Goal: Information Seeking & Learning: Learn about a topic

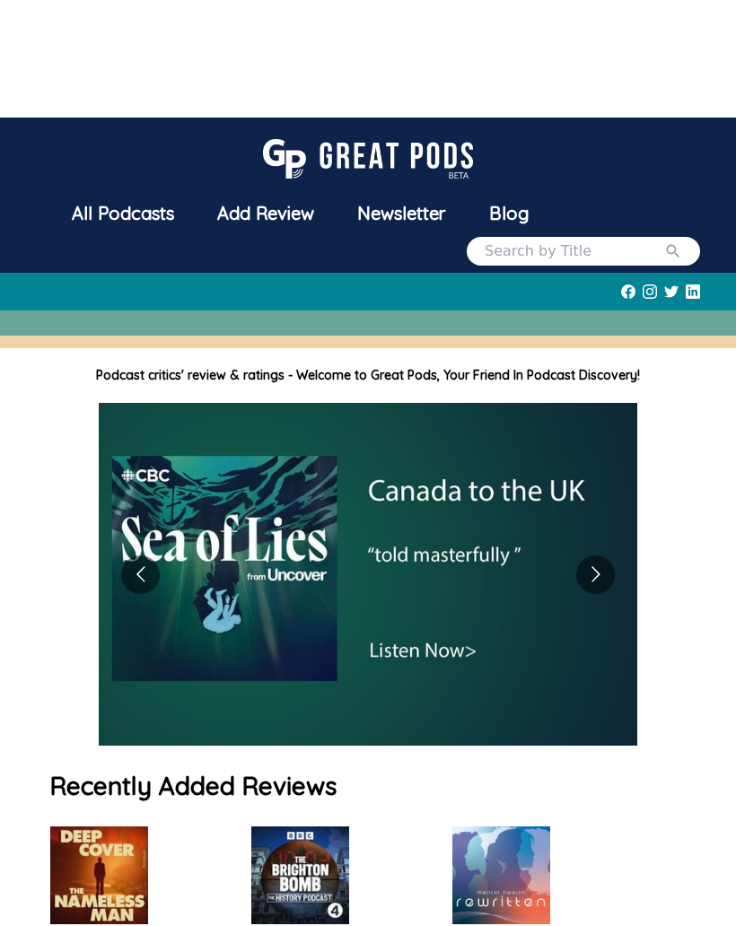
scroll to position [118, 0]
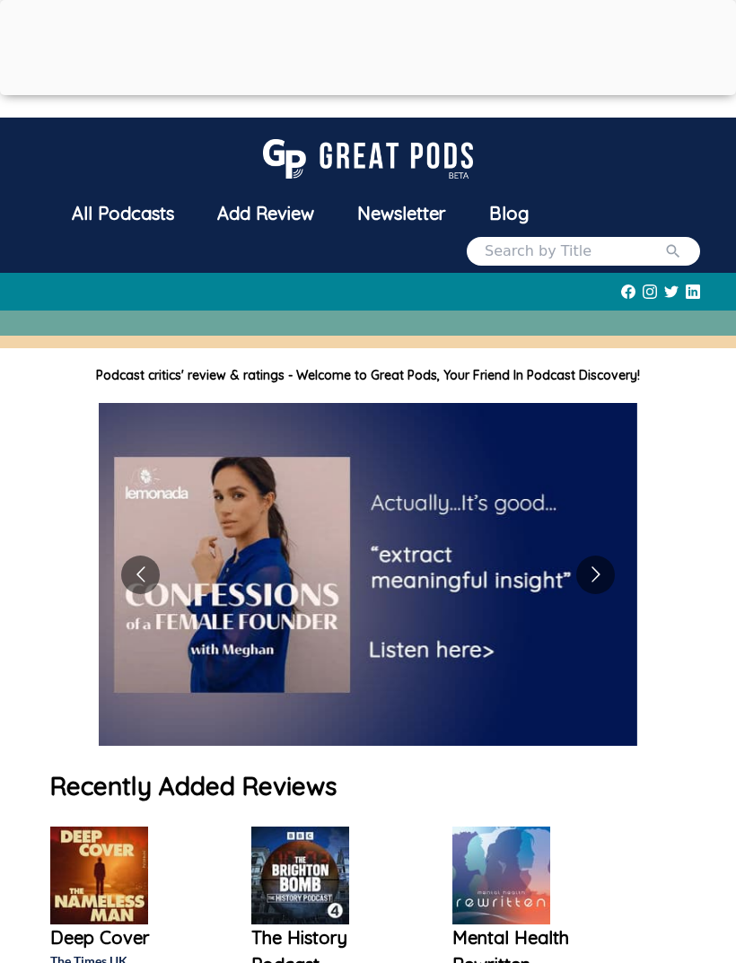
click at [155, 221] on div "All Podcasts" at bounding box center [122, 213] width 145 height 47
click at [153, 228] on div "All Podcasts" at bounding box center [122, 213] width 145 height 47
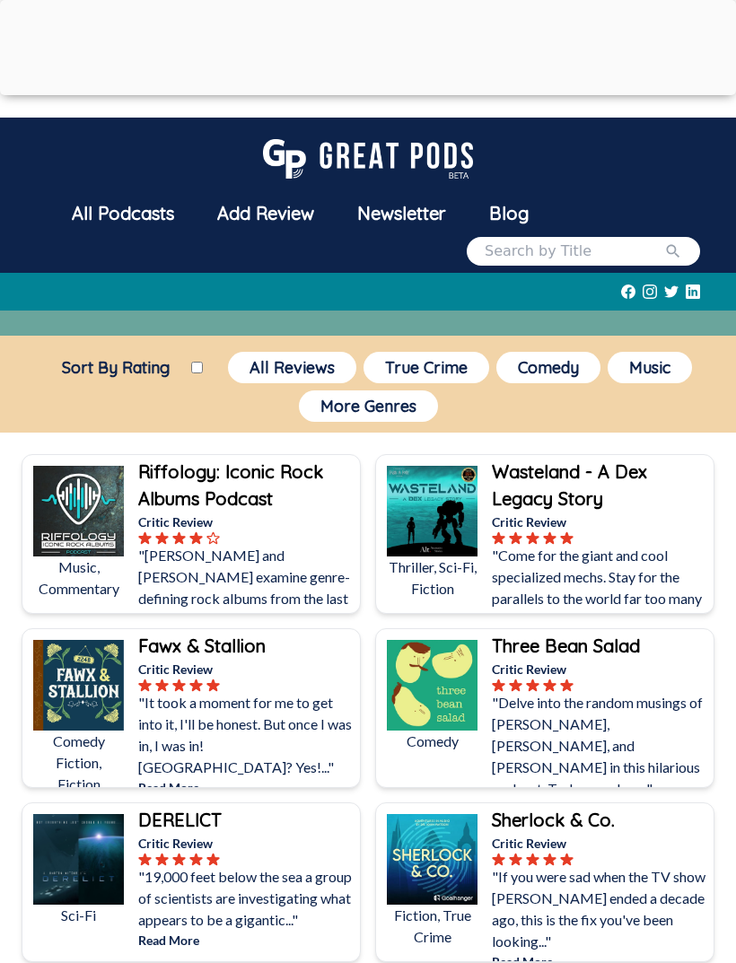
click at [610, 252] on input "search" at bounding box center [573, 251] width 179 height 22
click at [673, 251] on button "submit" at bounding box center [673, 251] width 18 height 22
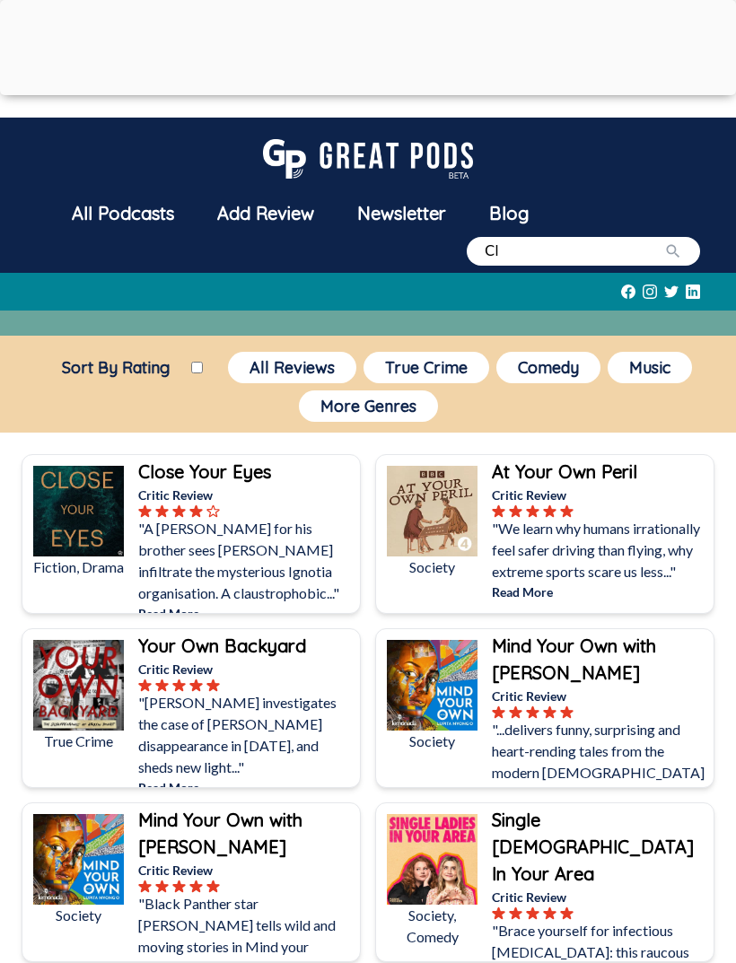
type input "C"
click at [673, 251] on button "submit" at bounding box center [673, 251] width 18 height 22
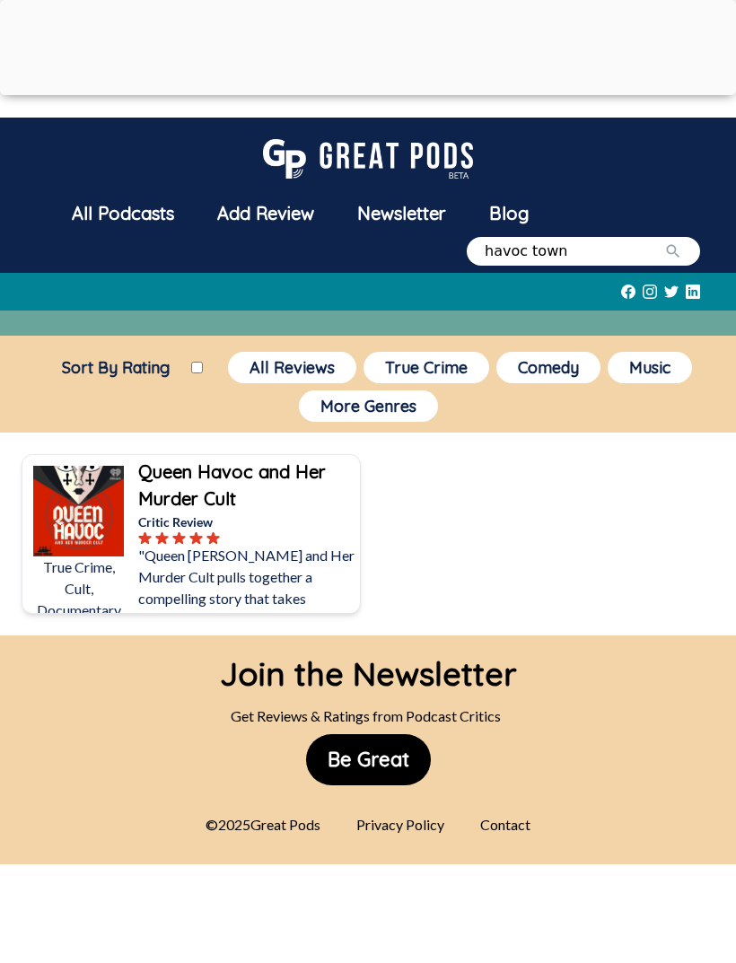
click at [673, 251] on button "submit" at bounding box center [673, 251] width 18 height 22
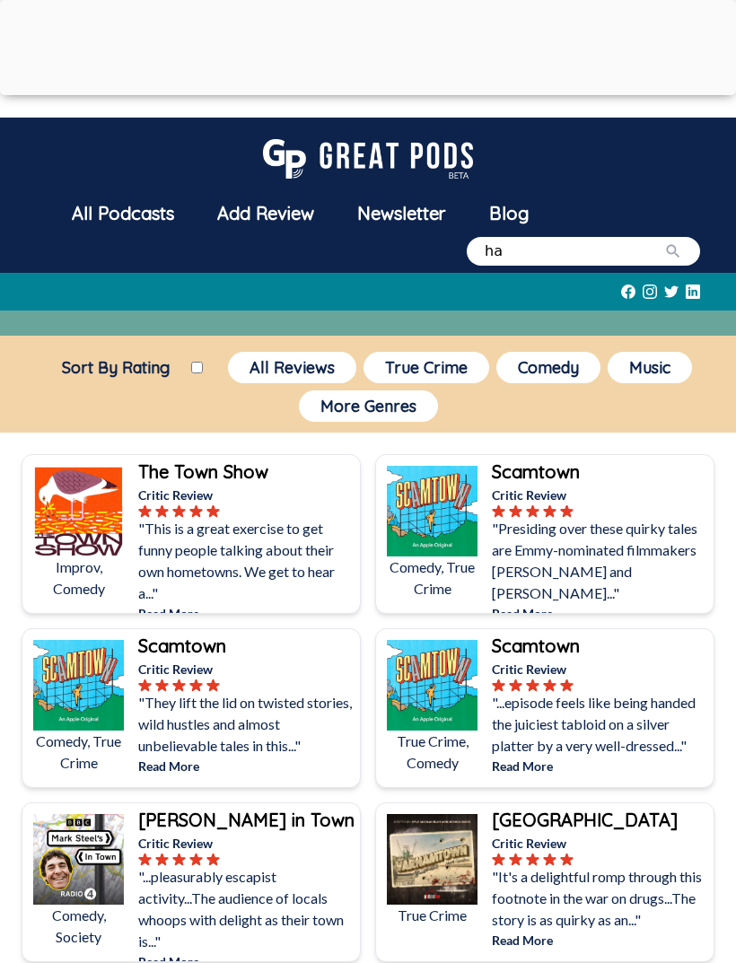
type input "h"
type input "endgame"
click at [673, 251] on button "submit" at bounding box center [673, 251] width 18 height 22
